Goal: Information Seeking & Learning: Learn about a topic

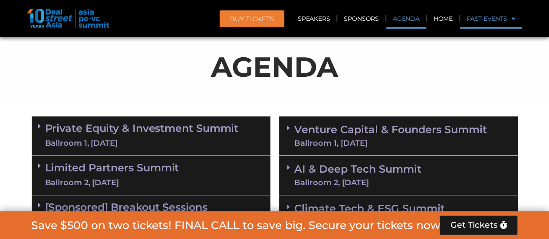
scroll to position [483, 0]
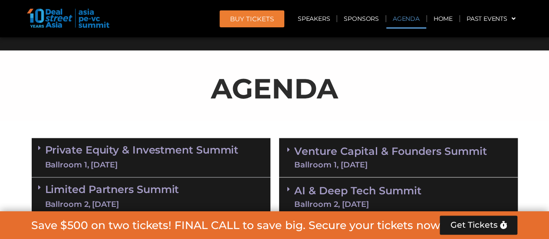
click at [403, 16] on link "Agenda" at bounding box center [406, 19] width 40 height 20
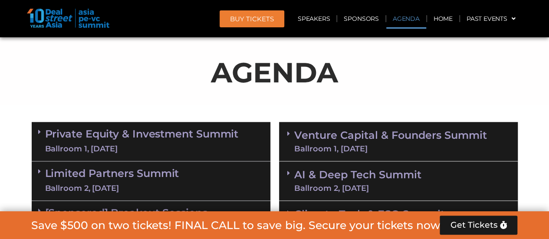
scroll to position [500, 0]
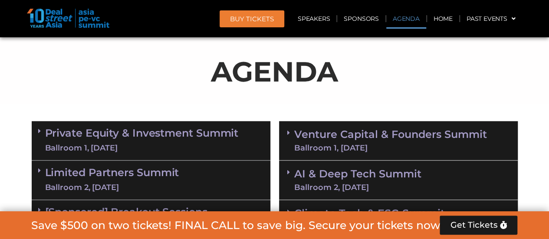
click at [331, 171] on link "AI & Deep Tech Summit Ballroom 2, 11 Sept" at bounding box center [357, 180] width 127 height 23
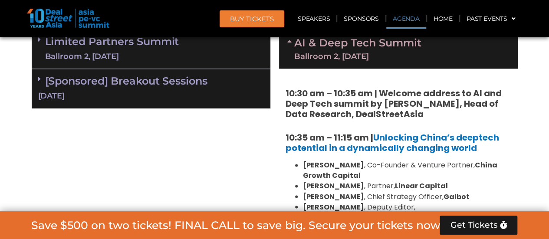
scroll to position [677, 0]
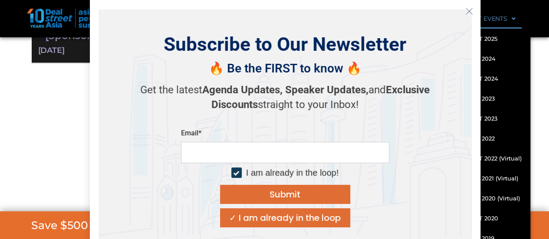
click at [469, 10] on icon "Close" at bounding box center [469, 11] width 8 height 8
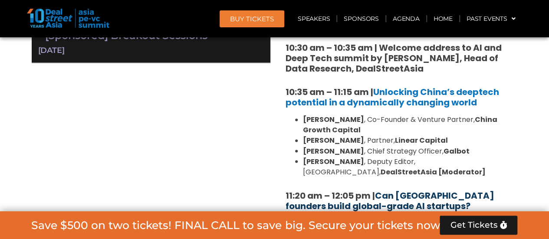
click at [385, 195] on link "Can [GEOGRAPHIC_DATA] founders build global-grade AI startups?" at bounding box center [389, 200] width 209 height 23
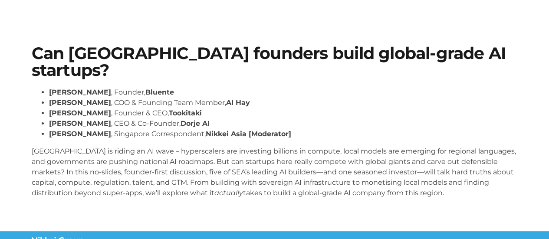
scroll to position [35, 0]
